Goal: Task Accomplishment & Management: Manage account settings

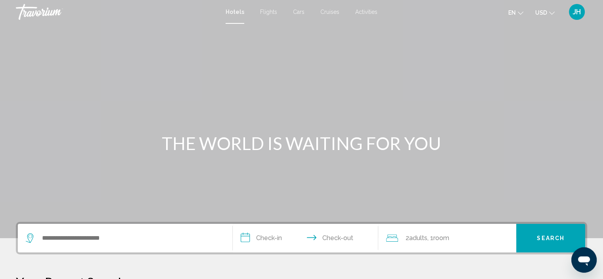
click at [577, 11] on span "JH" at bounding box center [577, 12] width 8 height 8
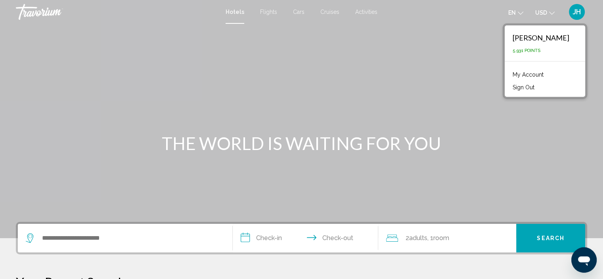
click at [533, 75] on link "My Account" at bounding box center [528, 74] width 39 height 10
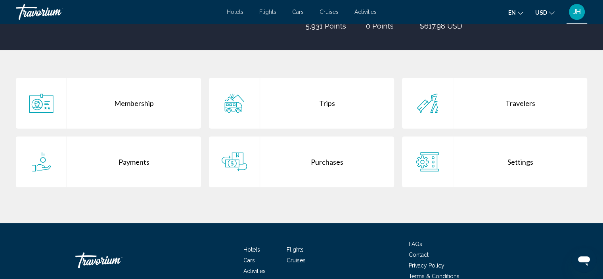
scroll to position [159, 0]
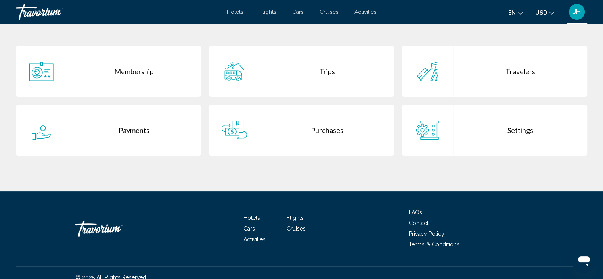
click at [300, 71] on div "Trips" at bounding box center [327, 71] width 134 height 51
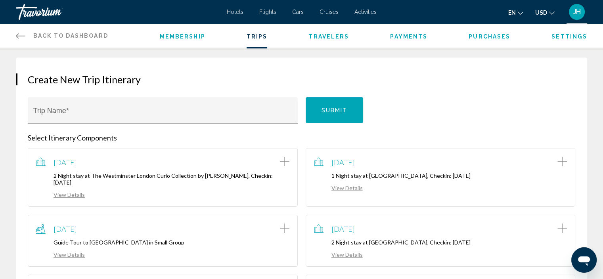
scroll to position [79, 0]
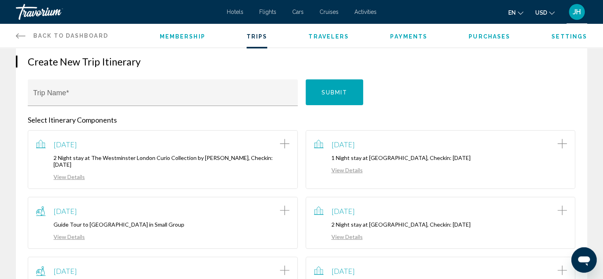
click at [69, 173] on link "View Details" at bounding box center [60, 176] width 49 height 7
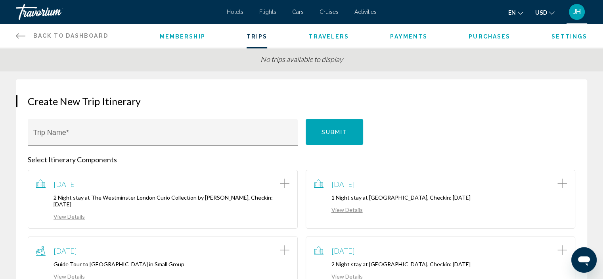
scroll to position [79, 0]
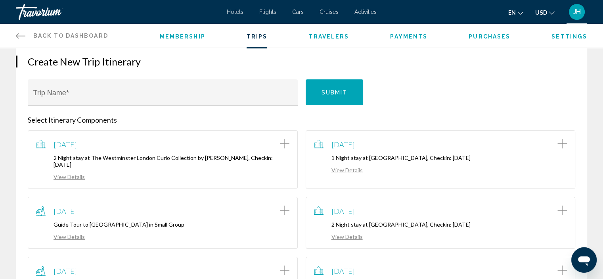
click at [491, 38] on span "Purchases" at bounding box center [490, 36] width 42 height 6
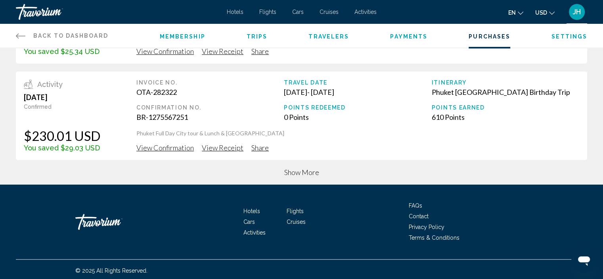
scroll to position [374, 0]
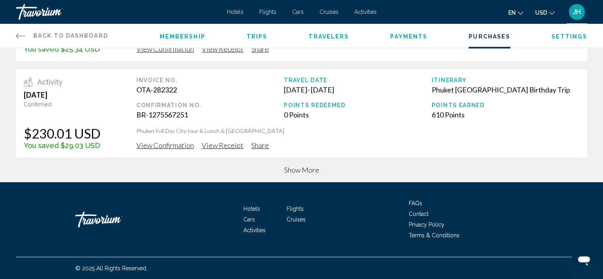
click at [287, 174] on span "Show More" at bounding box center [301, 169] width 35 height 9
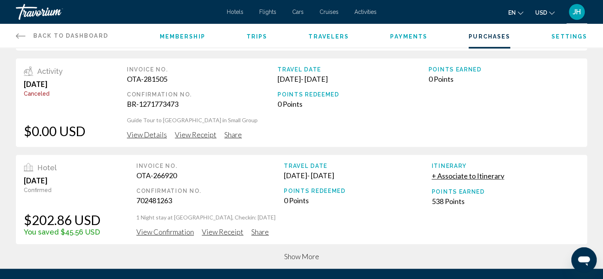
scroll to position [810, 0]
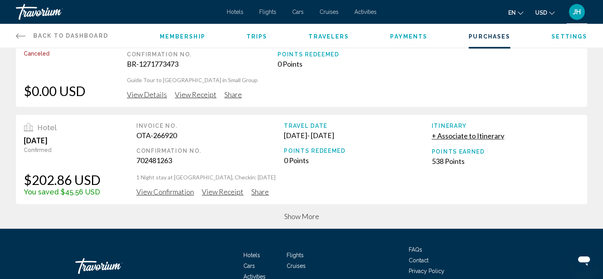
click at [295, 218] on span "Show More" at bounding box center [301, 216] width 35 height 9
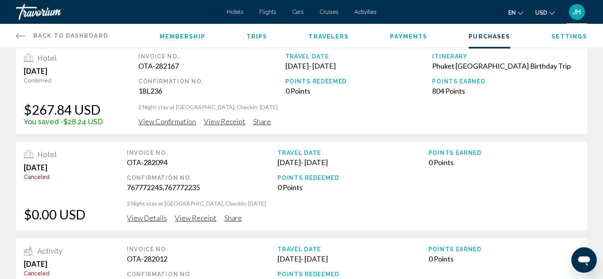
scroll to position [493, 0]
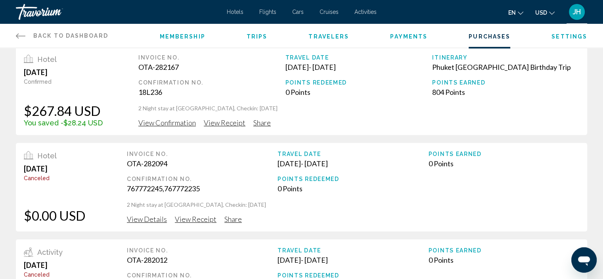
click at [414, 36] on span "Payments" at bounding box center [408, 36] width 37 height 6
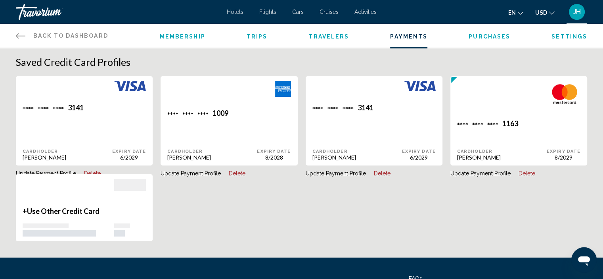
click at [569, 38] on span "Settings" at bounding box center [570, 36] width 36 height 6
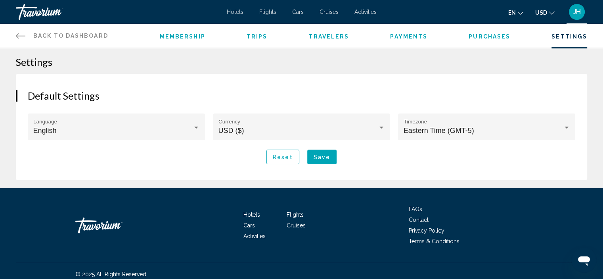
click at [489, 38] on span "Purchases" at bounding box center [490, 36] width 42 height 6
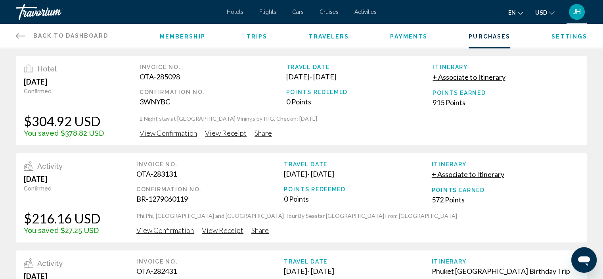
click at [254, 36] on span "Trips" at bounding box center [257, 36] width 21 height 6
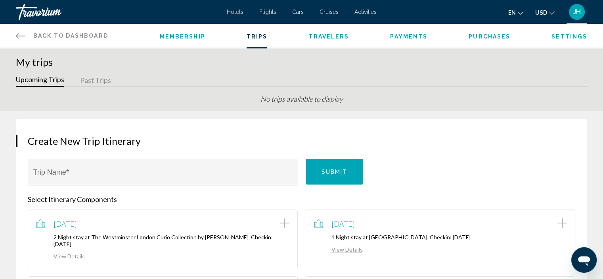
click at [174, 33] on li "Membership" at bounding box center [183, 35] width 46 height 9
click at [172, 37] on span "Membership" at bounding box center [183, 36] width 46 height 6
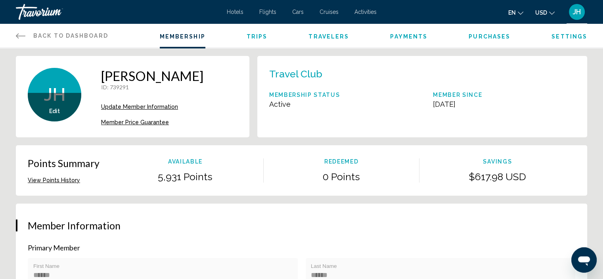
click at [137, 121] on span "Member Price Guarantee" at bounding box center [135, 122] width 68 height 6
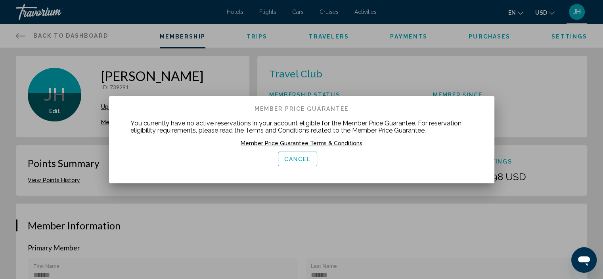
click at [306, 163] on button "Cancel" at bounding box center [298, 158] width 40 height 15
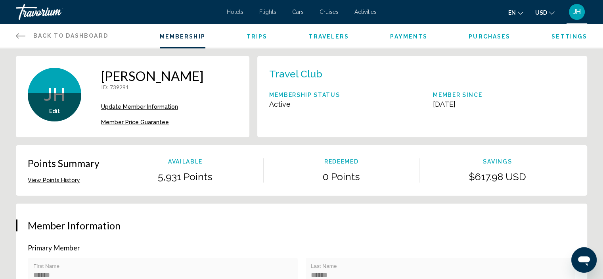
click at [40, 180] on button "View Points History" at bounding box center [54, 179] width 52 height 7
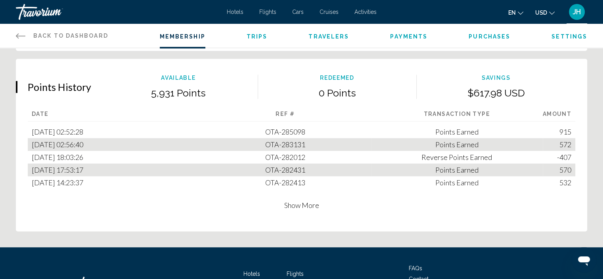
scroll to position [477, 0]
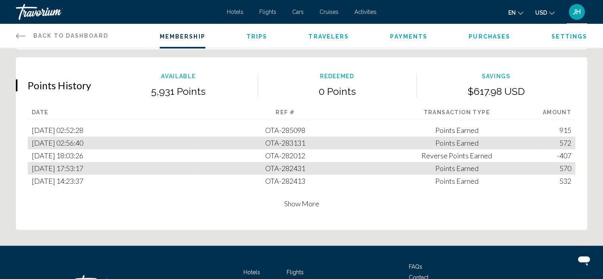
click at [292, 203] on span "Show More" at bounding box center [301, 203] width 35 height 9
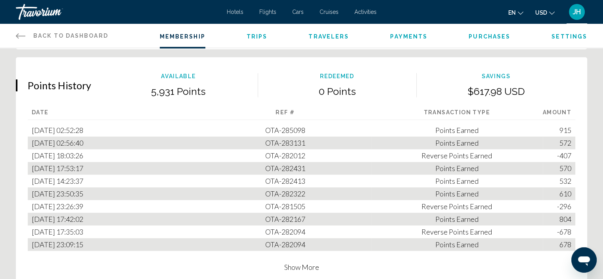
scroll to position [517, 0]
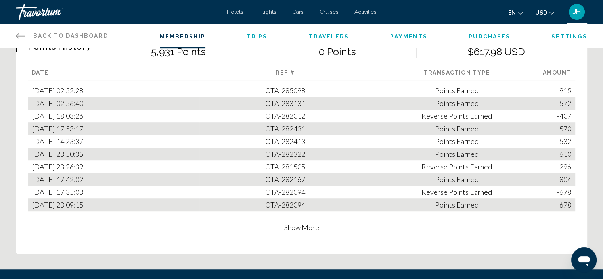
click at [292, 226] on span "Show More" at bounding box center [301, 227] width 35 height 9
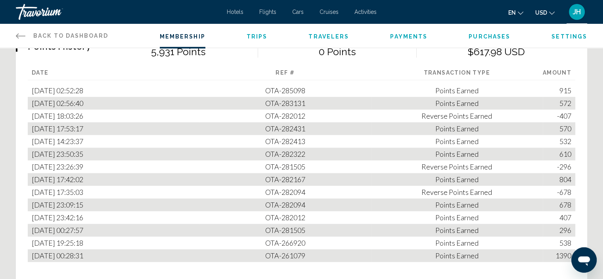
click at [31, 34] on link "Back to Dashboard Dashboard" at bounding box center [62, 36] width 92 height 24
